Goal: Information Seeking & Learning: Learn about a topic

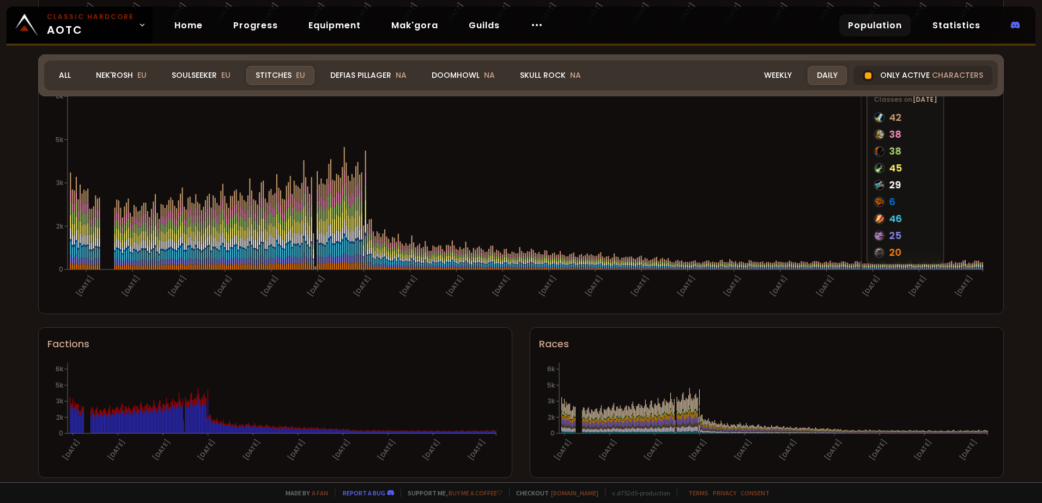
scroll to position [608, 0]
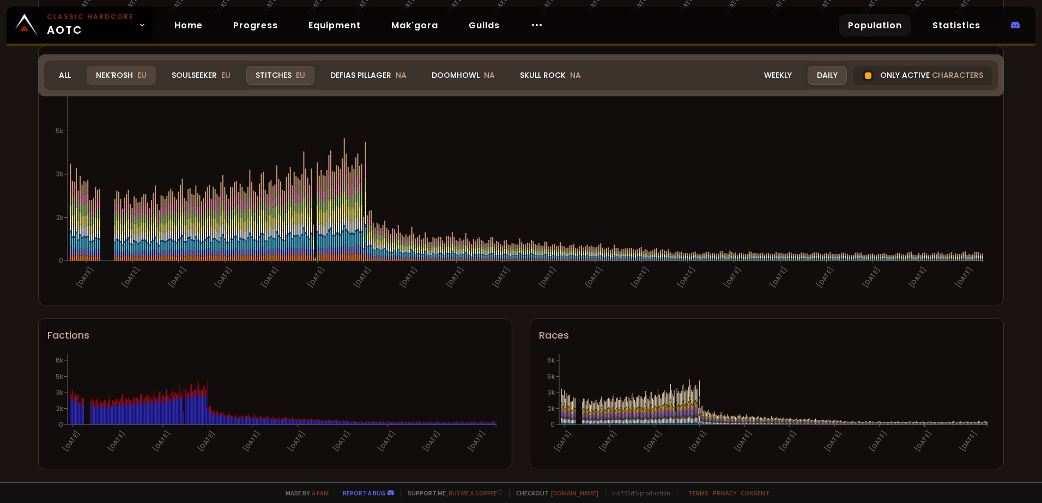
click at [118, 80] on div "Nek'Rosh EU" at bounding box center [121, 75] width 69 height 19
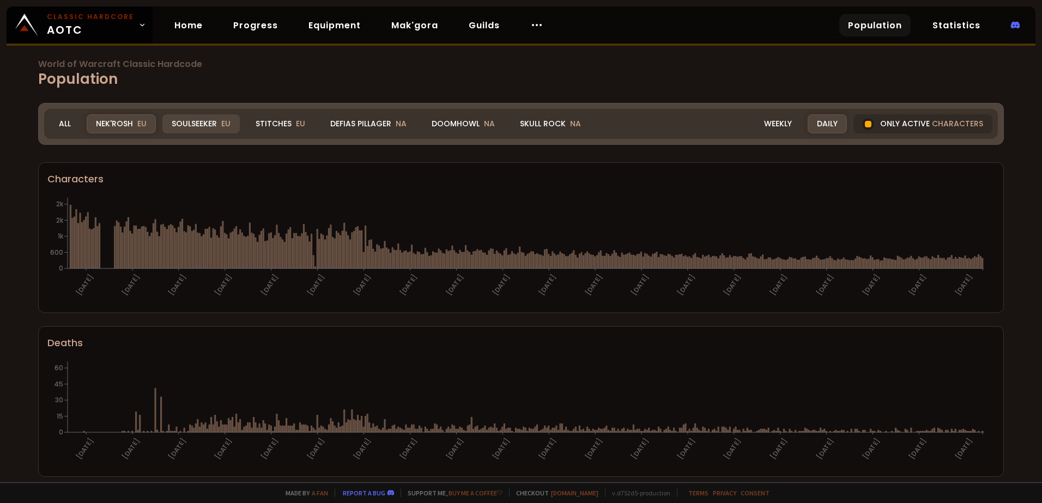
click at [213, 130] on div "Soulseeker EU" at bounding box center [200, 123] width 77 height 19
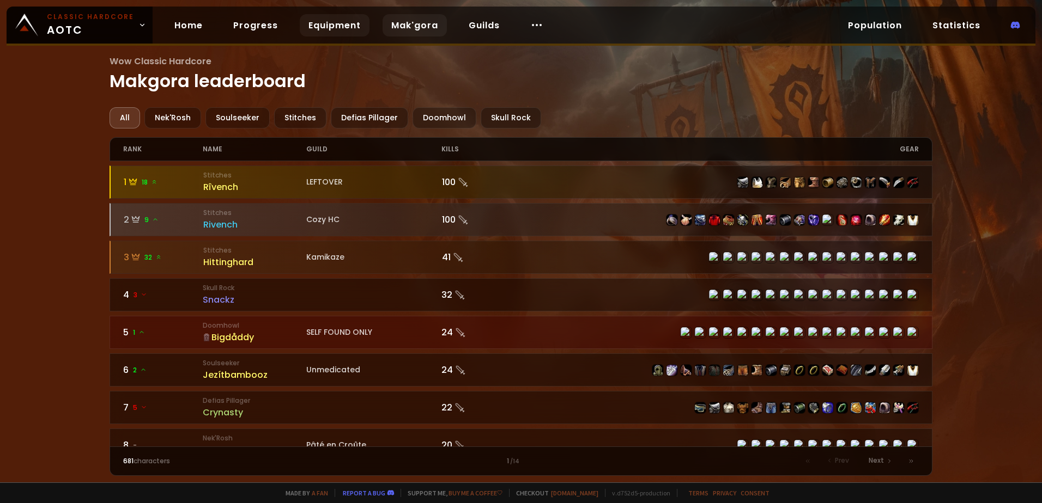
click at [328, 31] on link "Equipment" at bounding box center [335, 25] width 70 height 22
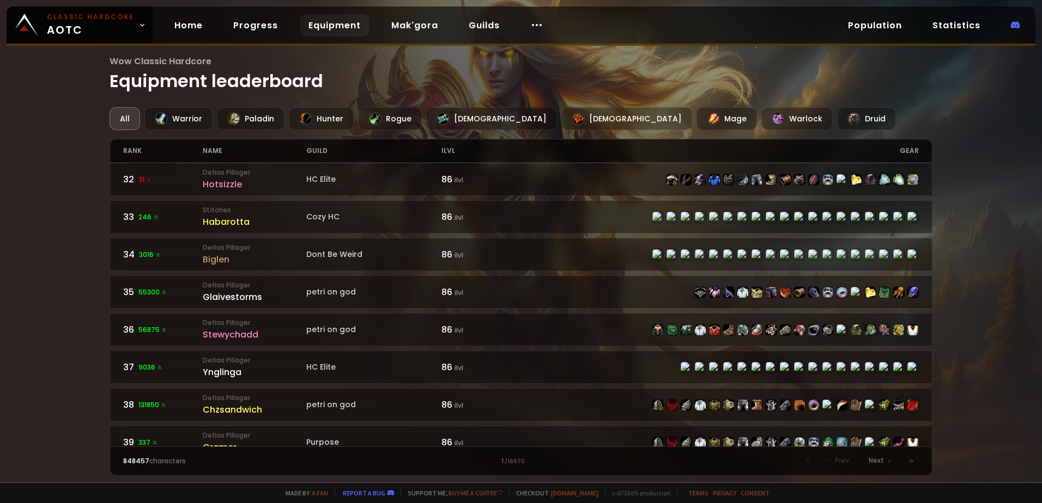
scroll to position [1001, 0]
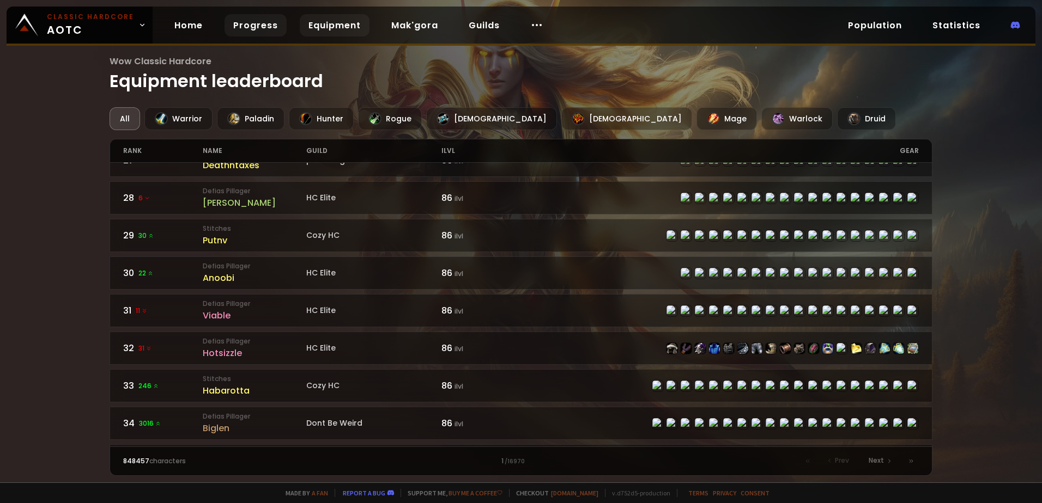
click at [257, 21] on link "Progress" at bounding box center [256, 25] width 62 height 22
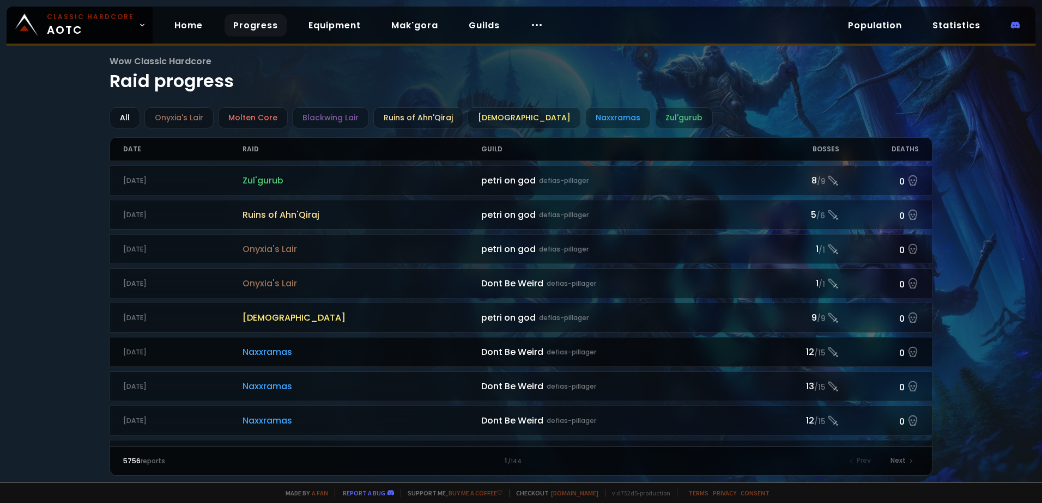
click at [525, 356] on div "Dont Be Weird defias-pillager" at bounding box center [620, 352] width 278 height 14
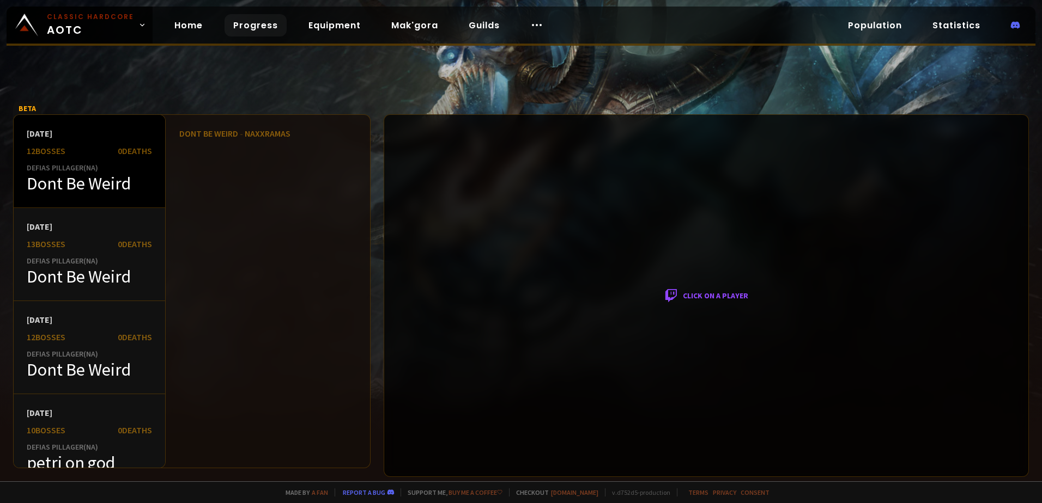
click at [63, 169] on div "Defias Pillager ( NA )" at bounding box center [89, 168] width 125 height 10
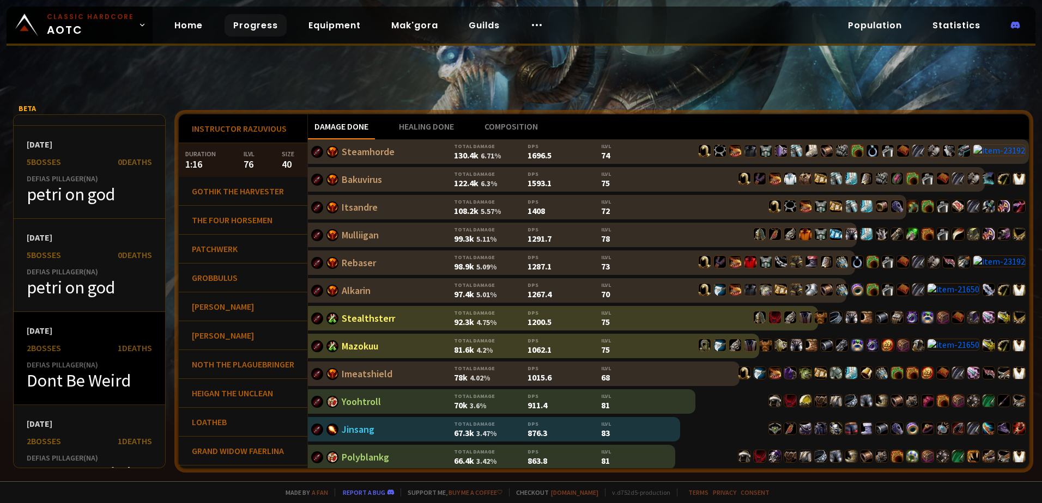
scroll to position [654, 0]
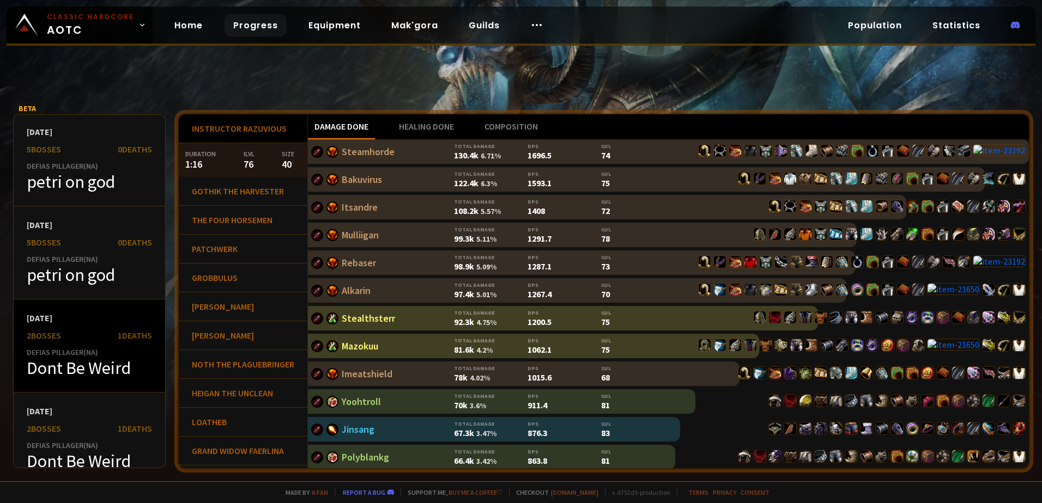
click at [90, 365] on div "Dont Be Weird" at bounding box center [89, 368] width 125 height 22
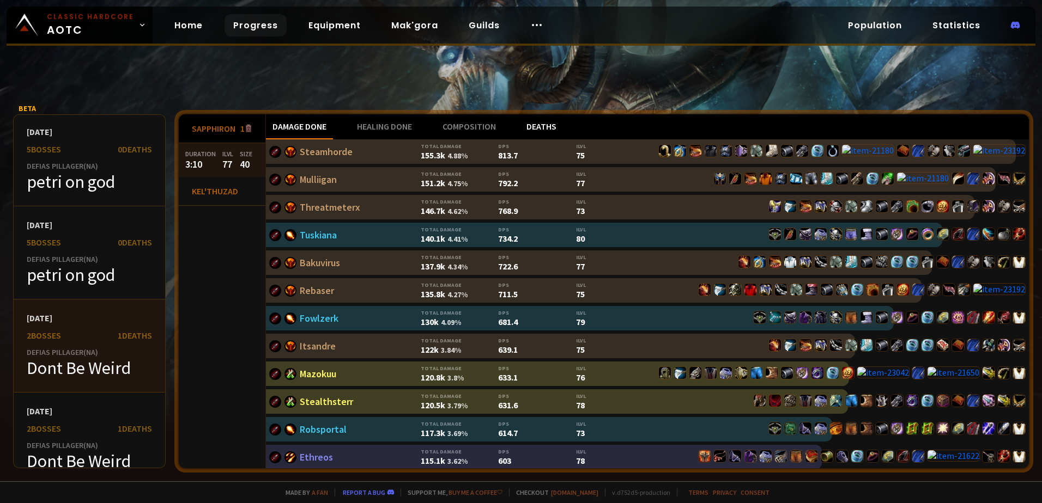
click at [547, 128] on div "Deaths" at bounding box center [541, 126] width 43 height 25
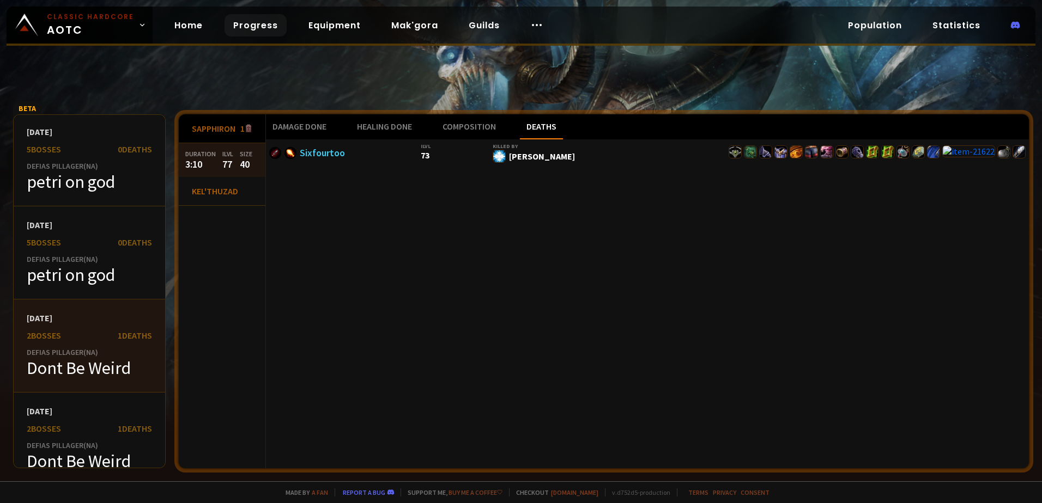
click at [614, 234] on div "Damage done Healing done Composition Deaths Sixfourtoo ilvl 73 Killed by Frost …" at bounding box center [647, 291] width 763 height 354
click at [336, 150] on link "Sixfourtoo" at bounding box center [322, 153] width 45 height 13
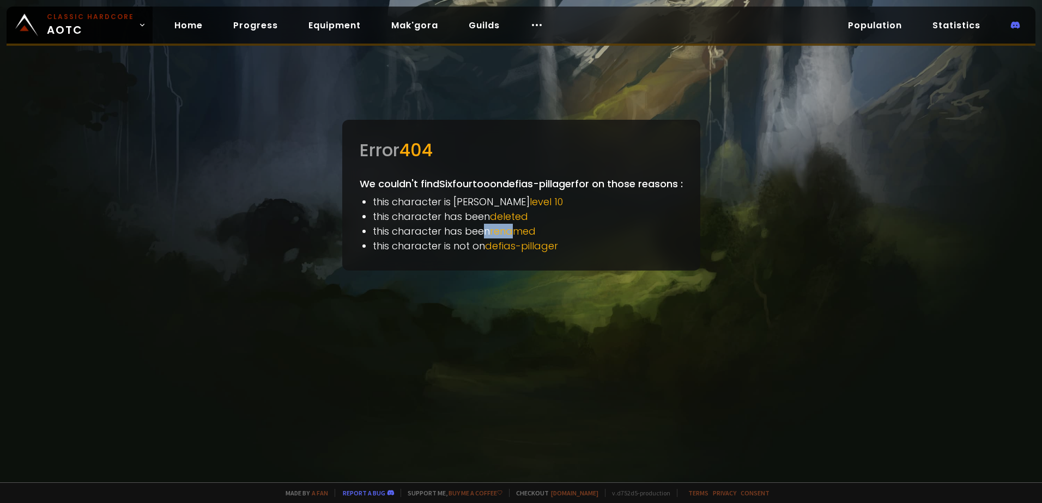
drag, startPoint x: 499, startPoint y: 227, endPoint x: 479, endPoint y: 228, distance: 19.7
click at [479, 228] on li "this character has been renamed" at bounding box center [528, 231] width 310 height 15
drag, startPoint x: 479, startPoint y: 228, endPoint x: 540, endPoint y: 249, distance: 64.4
click at [540, 249] on span "defias-pillager" at bounding box center [521, 246] width 73 height 14
click at [467, 23] on link "Guilds" at bounding box center [484, 25] width 48 height 22
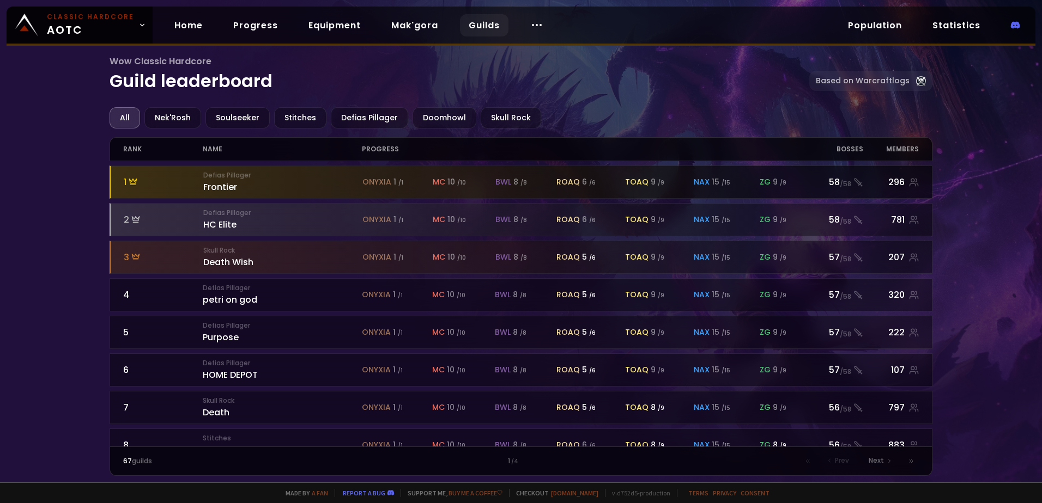
click at [137, 182] on icon at bounding box center [133, 182] width 9 height 9
click at [281, 180] on div "Defias Pillager Frontier" at bounding box center [282, 182] width 159 height 23
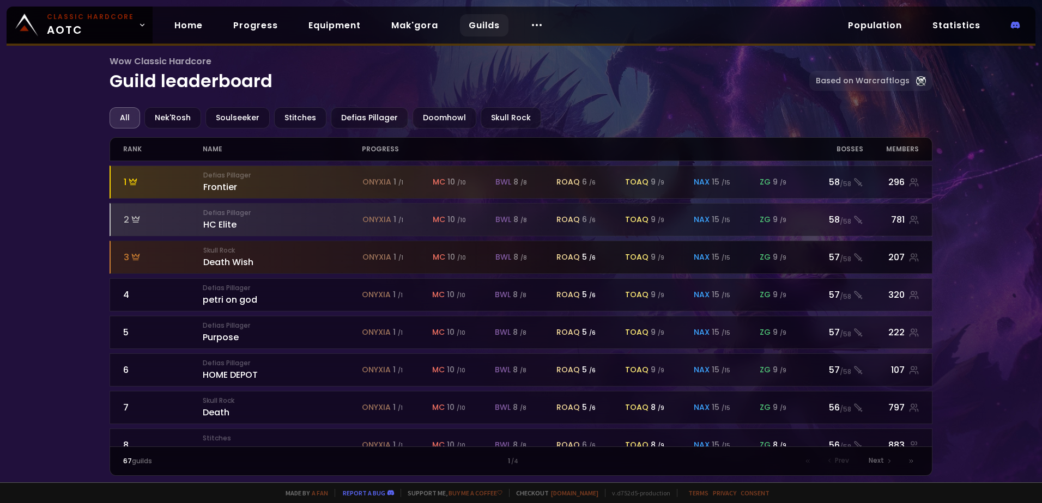
click at [341, 266] on div "Skull Rock Death Wish" at bounding box center [282, 257] width 159 height 23
